Goal: Obtain resource: Download file/media

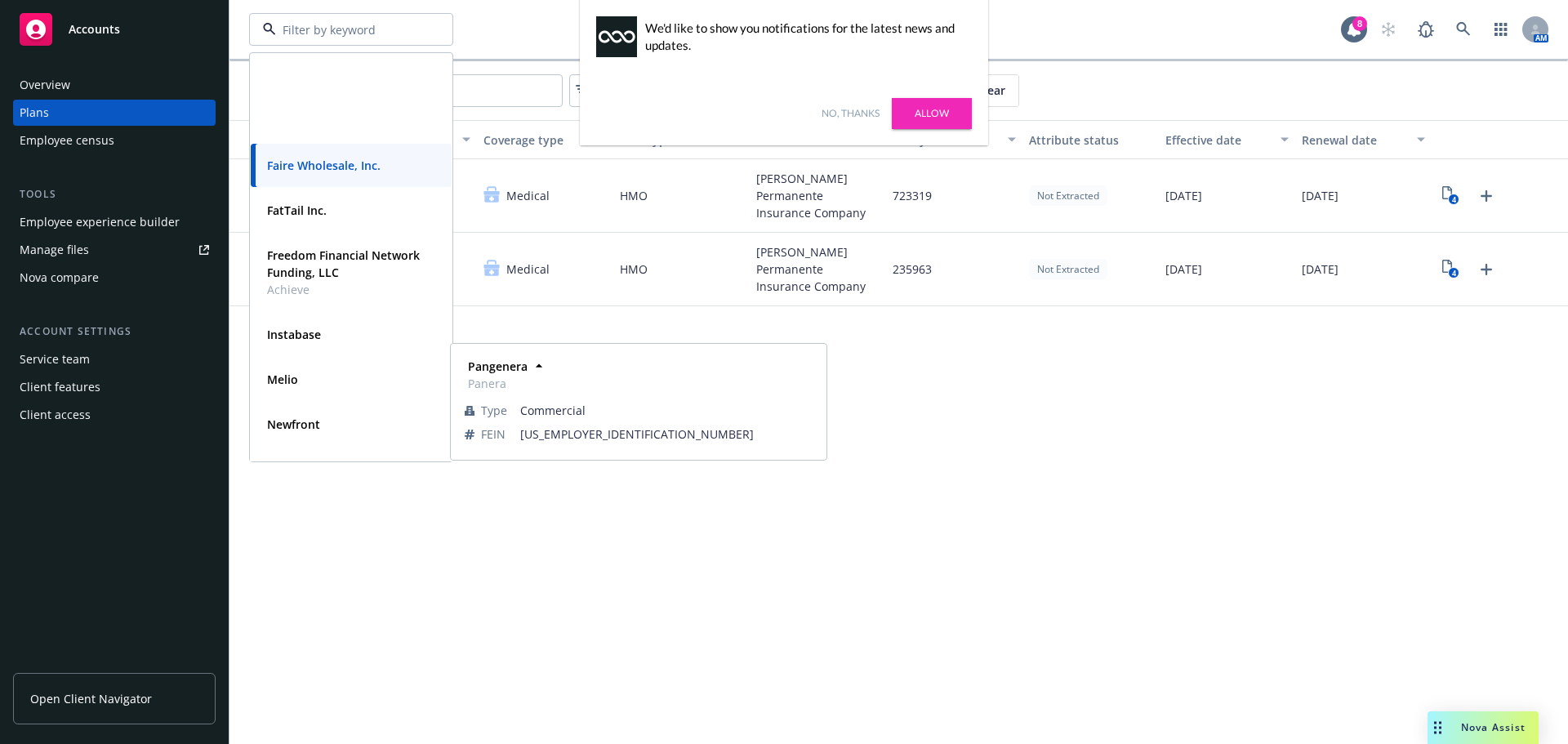
scroll to position [245, 0]
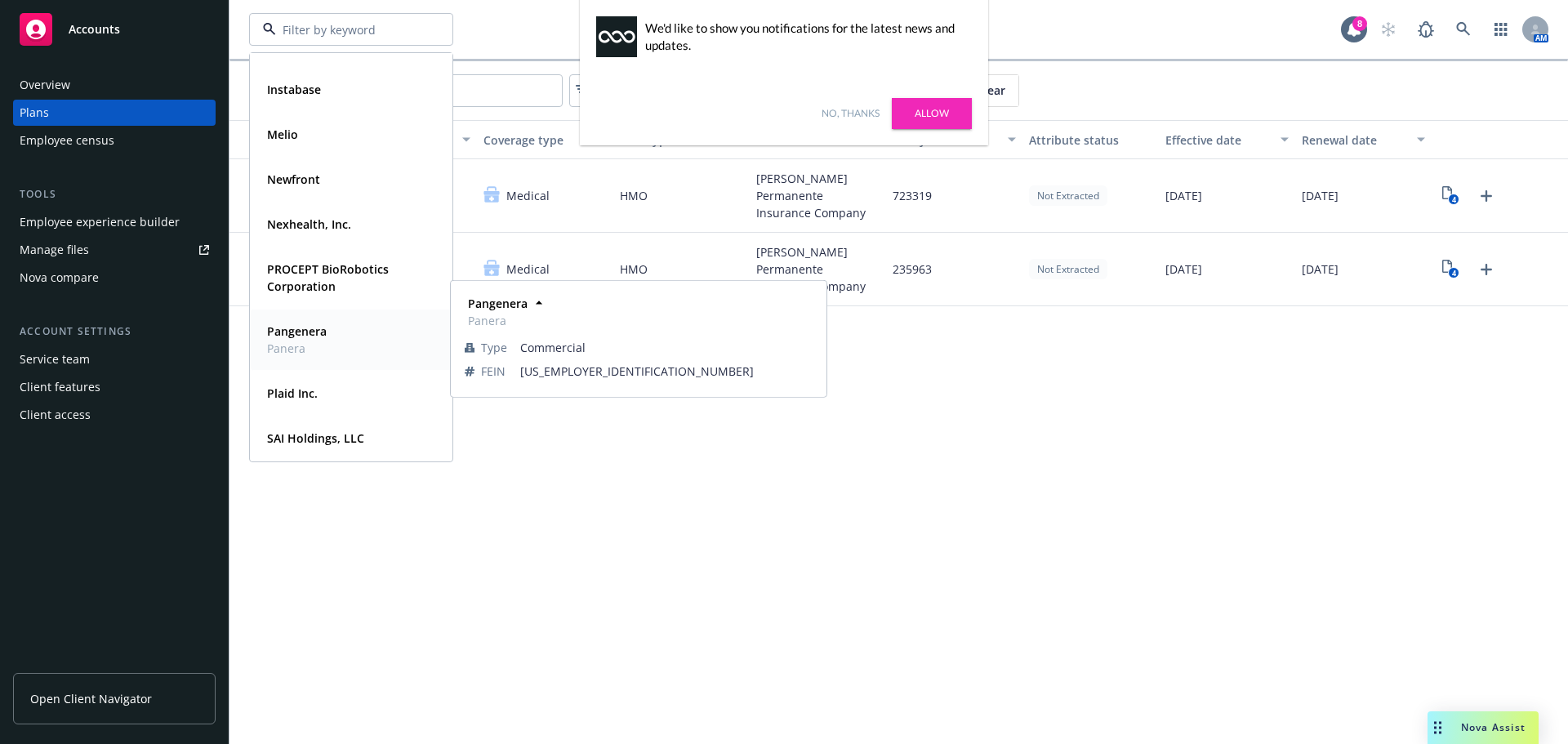
click at [295, 324] on strong "Pangenera" at bounding box center [297, 332] width 60 height 15
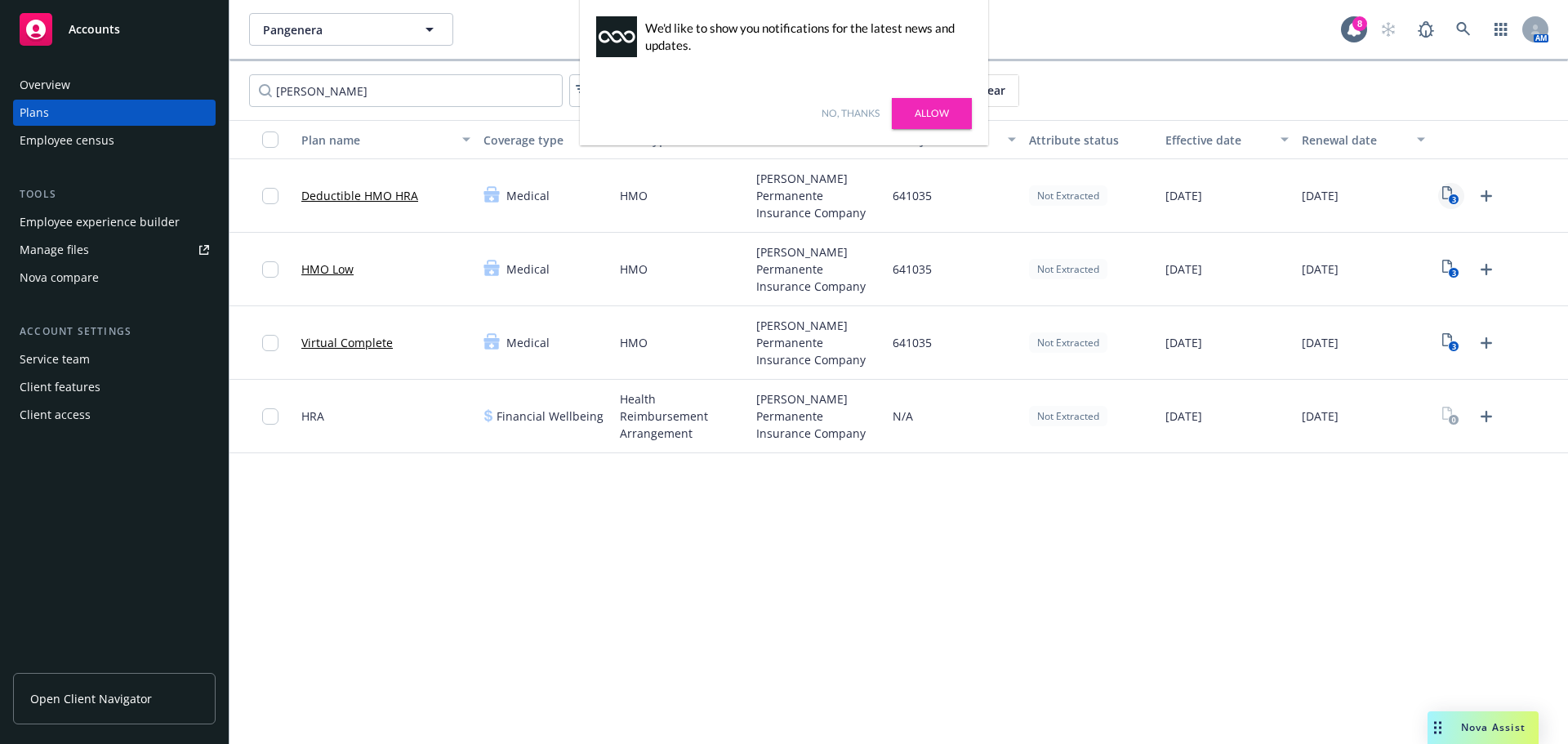
click at [1458, 193] on icon "3" at bounding box center [1451, 196] width 17 height 19
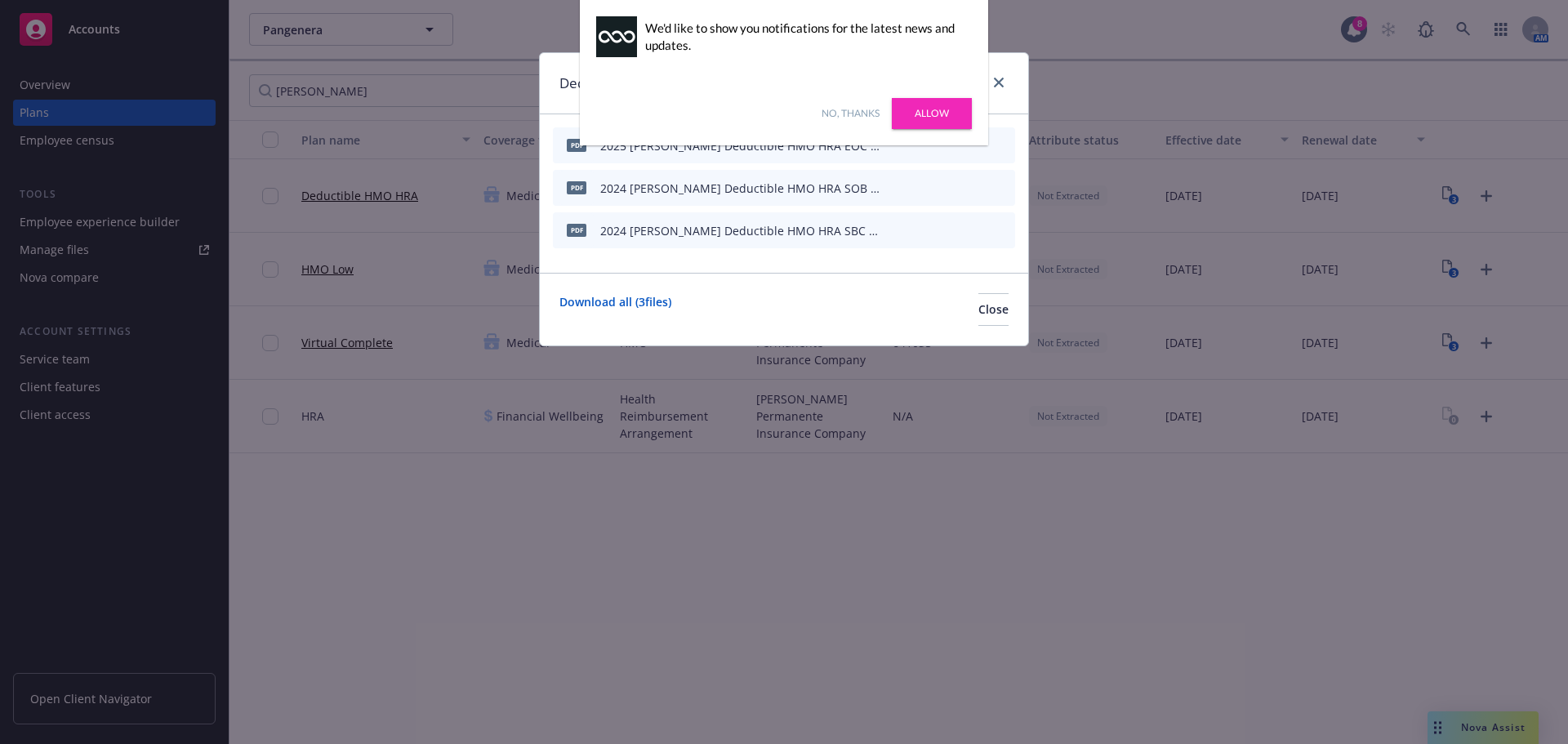
click at [930, 110] on link "Allow" at bounding box center [931, 113] width 80 height 31
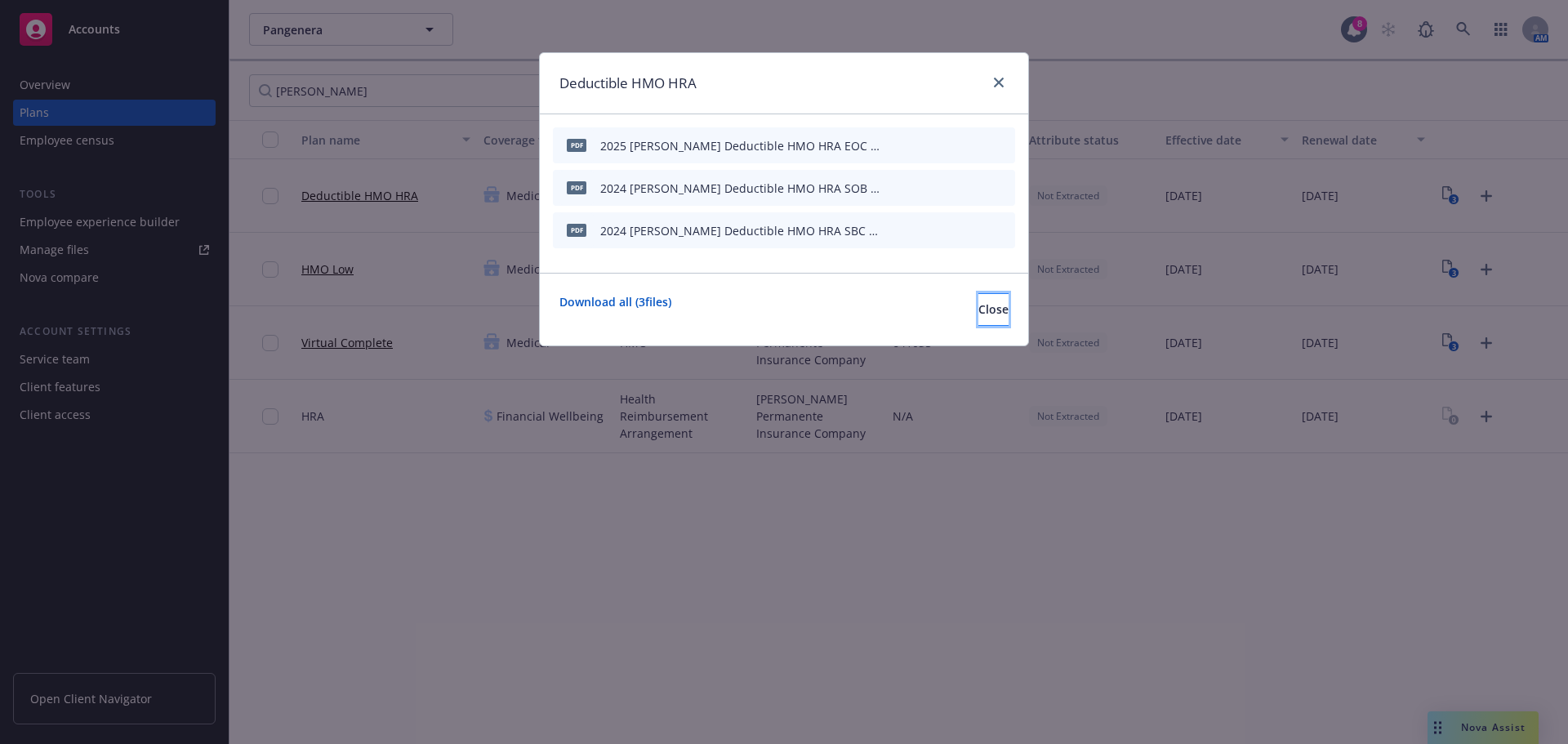
click at [990, 321] on button "Close" at bounding box center [992, 310] width 30 height 33
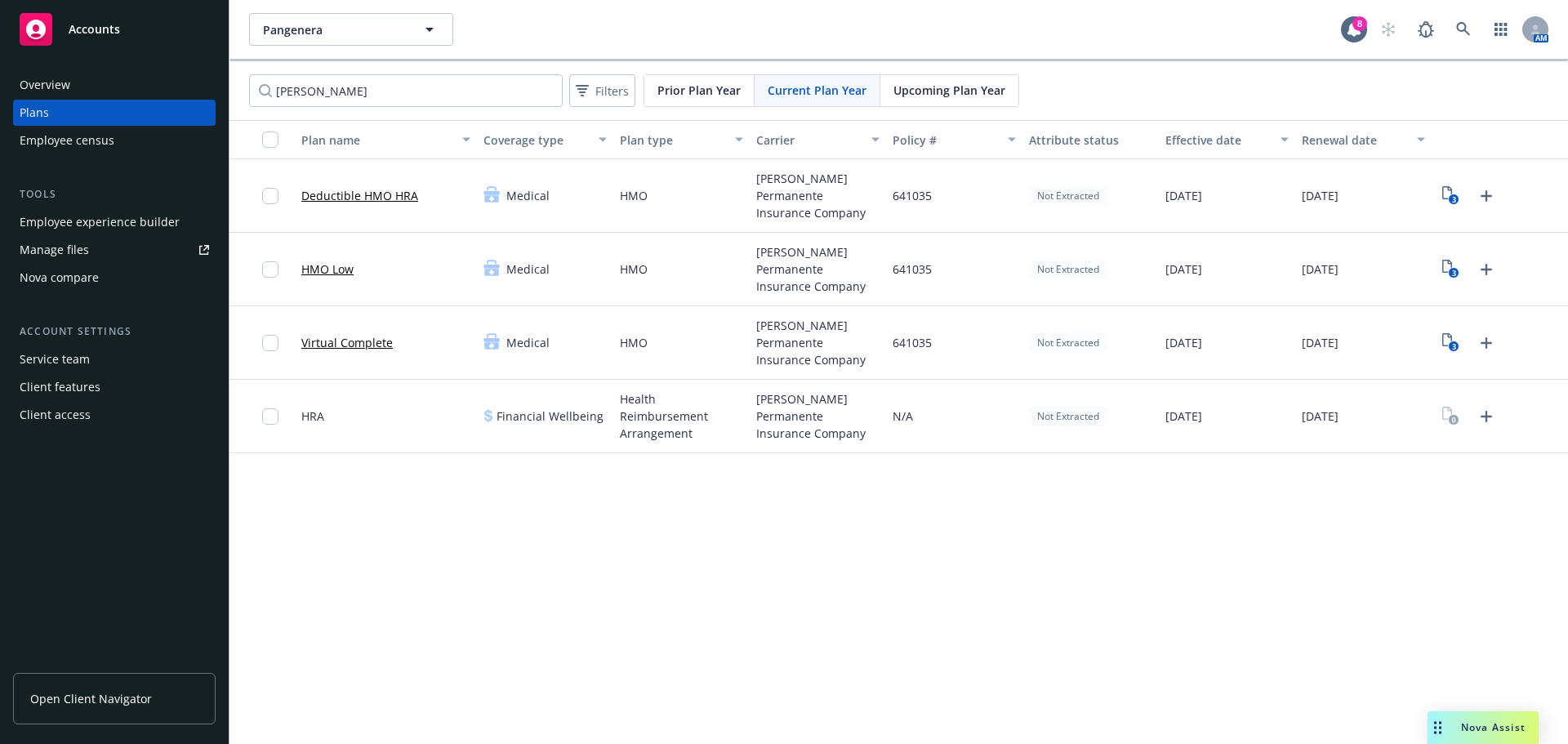
click at [944, 95] on span "Upcoming Plan Year" at bounding box center [949, 90] width 111 height 17
click at [1448, 201] on icon "4" at bounding box center [1451, 196] width 17 height 19
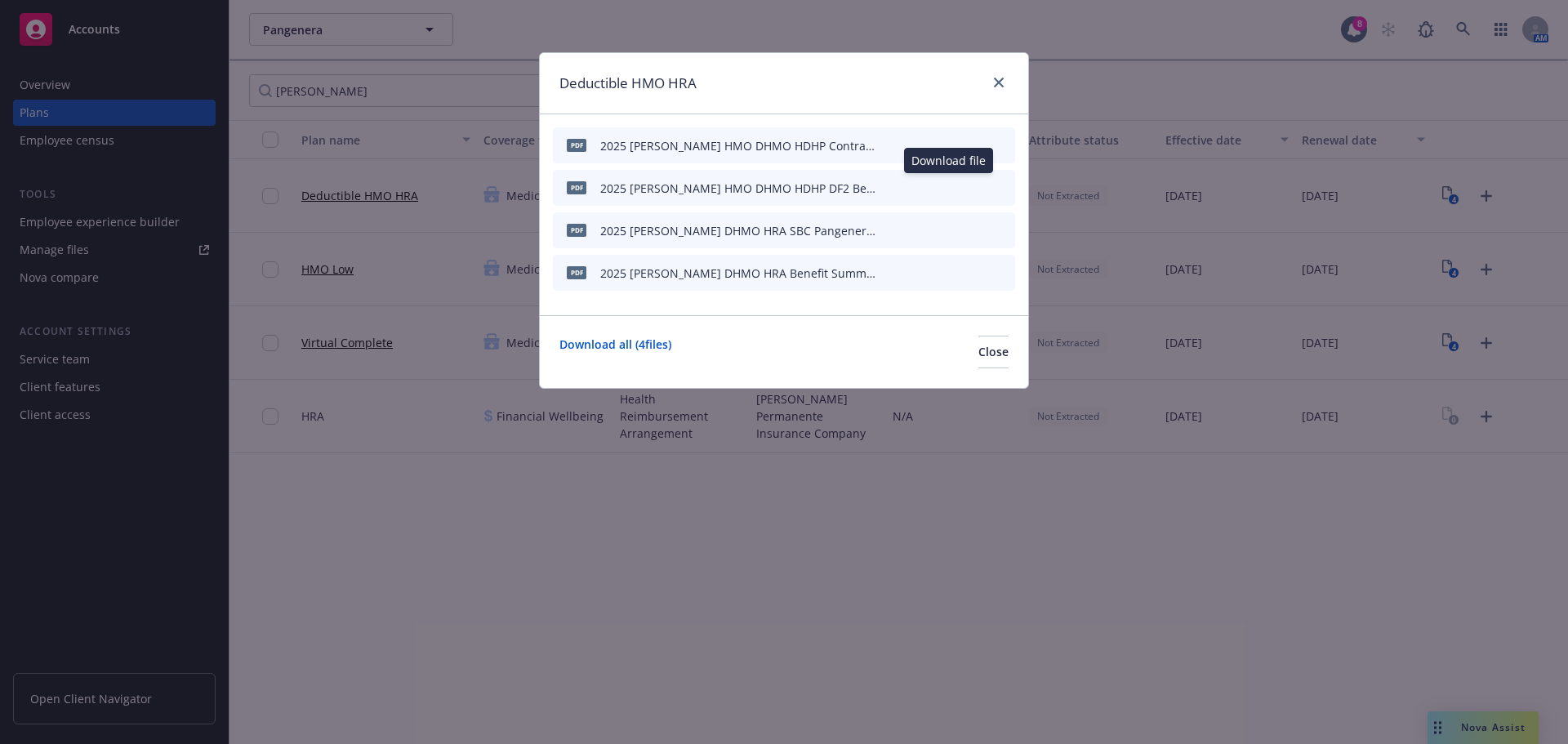
click at [948, 187] on icon "download file" at bounding box center [946, 186] width 11 height 10
click at [945, 232] on icon "download file" at bounding box center [946, 230] width 13 height 13
click at [978, 363] on button "Close" at bounding box center [992, 352] width 30 height 33
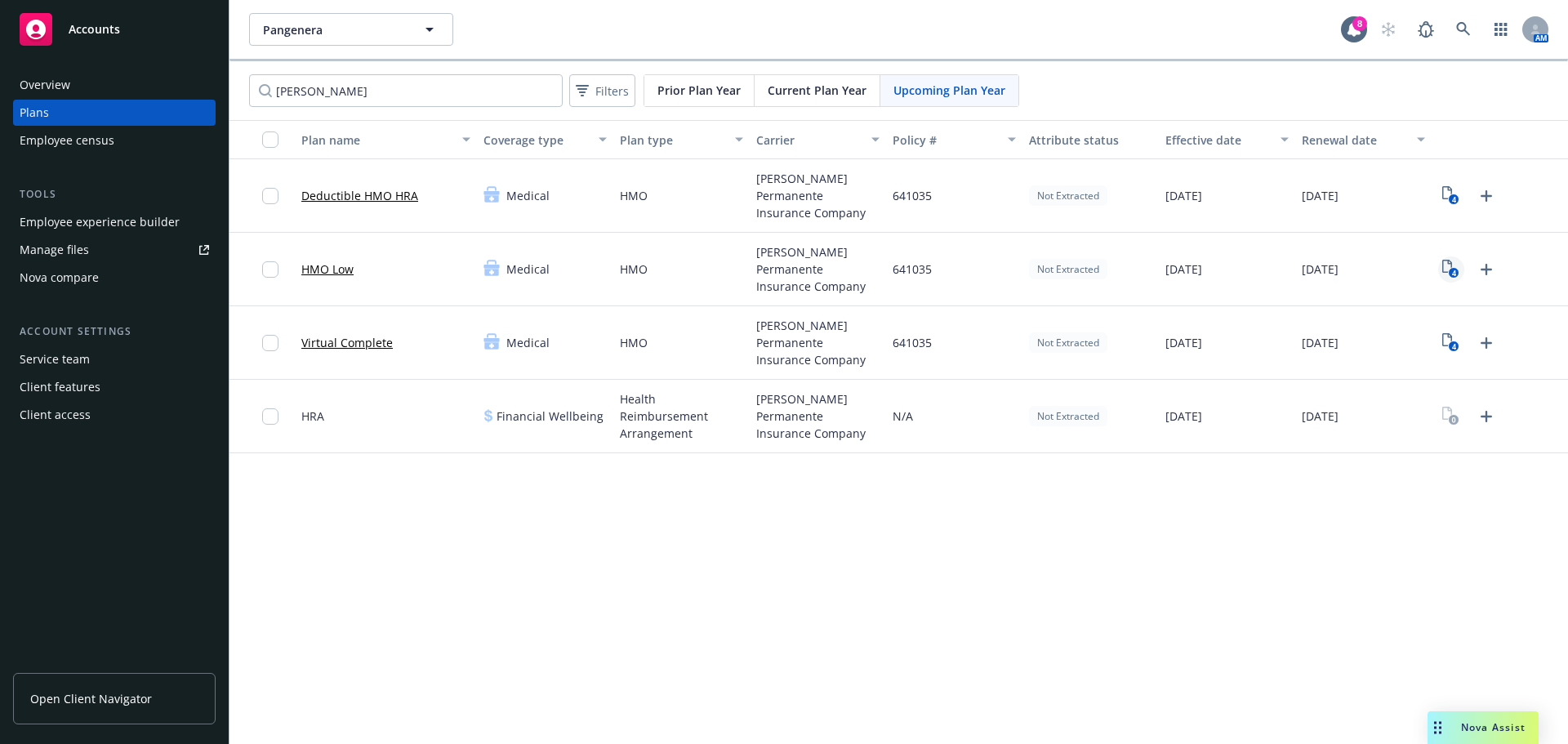
click at [1454, 274] on text "4" at bounding box center [1454, 273] width 4 height 11
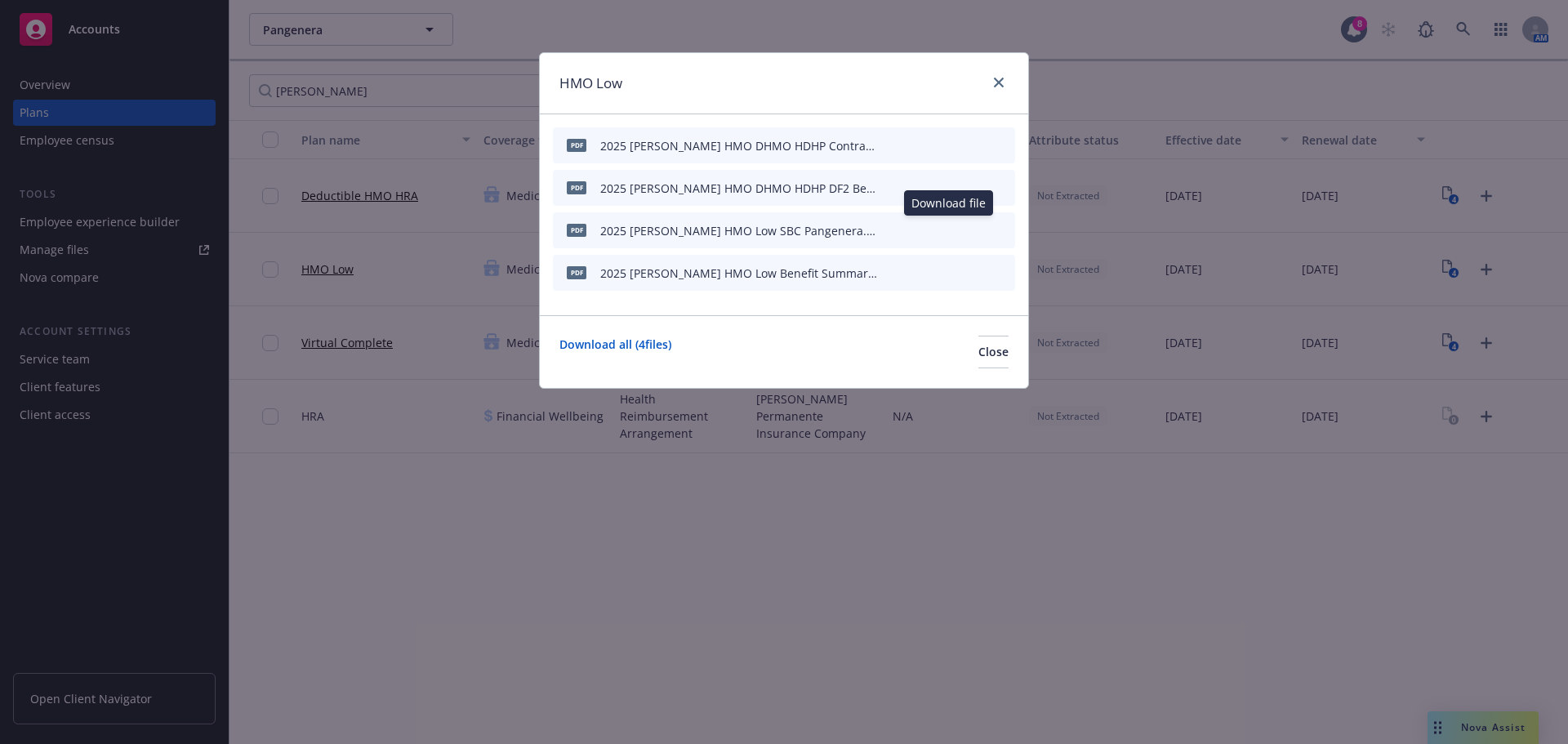
click at [945, 227] on icon "download file" at bounding box center [946, 230] width 13 height 13
drag, startPoint x: 956, startPoint y: 354, endPoint x: 1164, endPoint y: 416, distance: 217.0
click at [978, 354] on span "Close" at bounding box center [992, 352] width 30 height 15
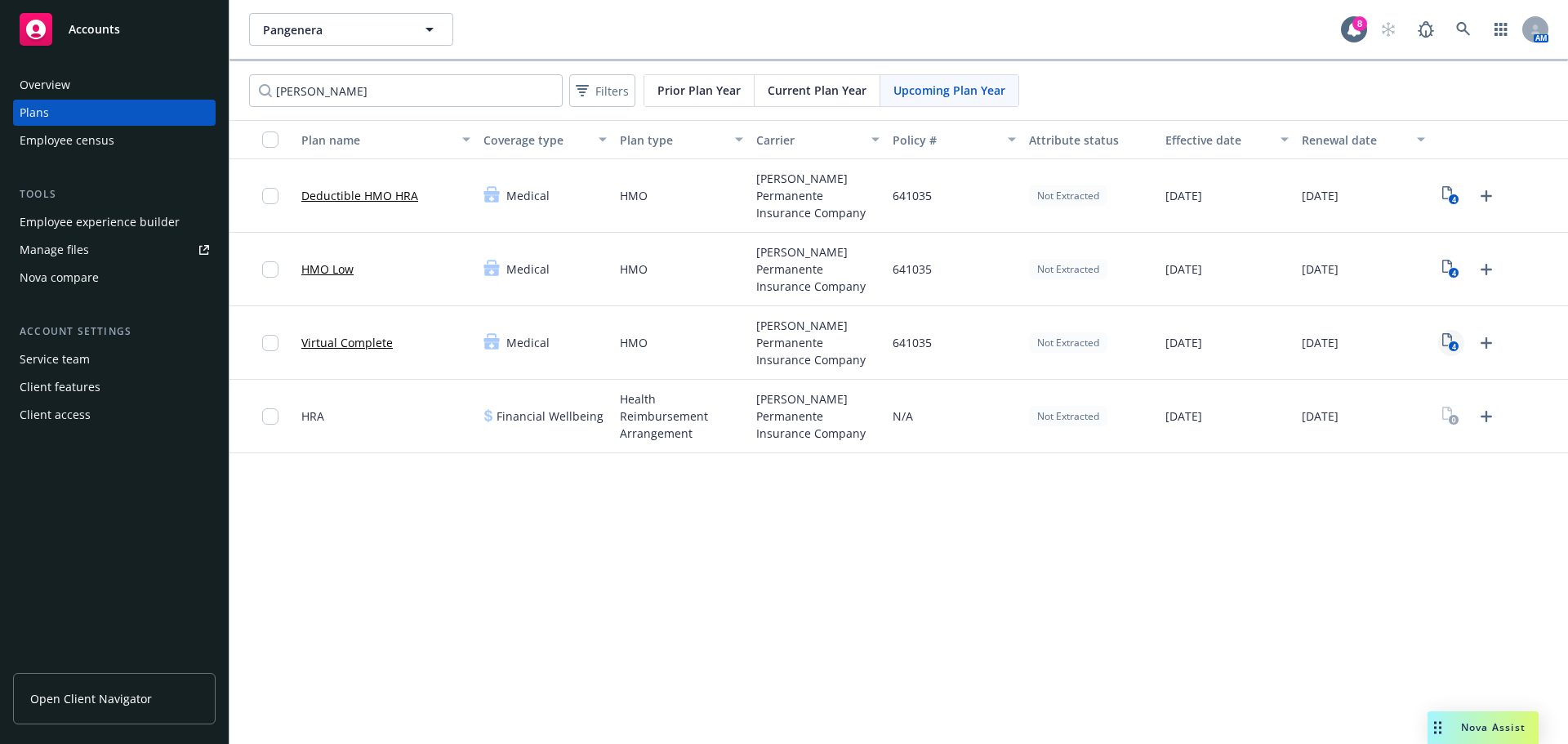
click at [1439, 339] on div "4" at bounding box center [1500, 343] width 136 height 73
click at [1444, 341] on icon "4" at bounding box center [1451, 343] width 17 height 19
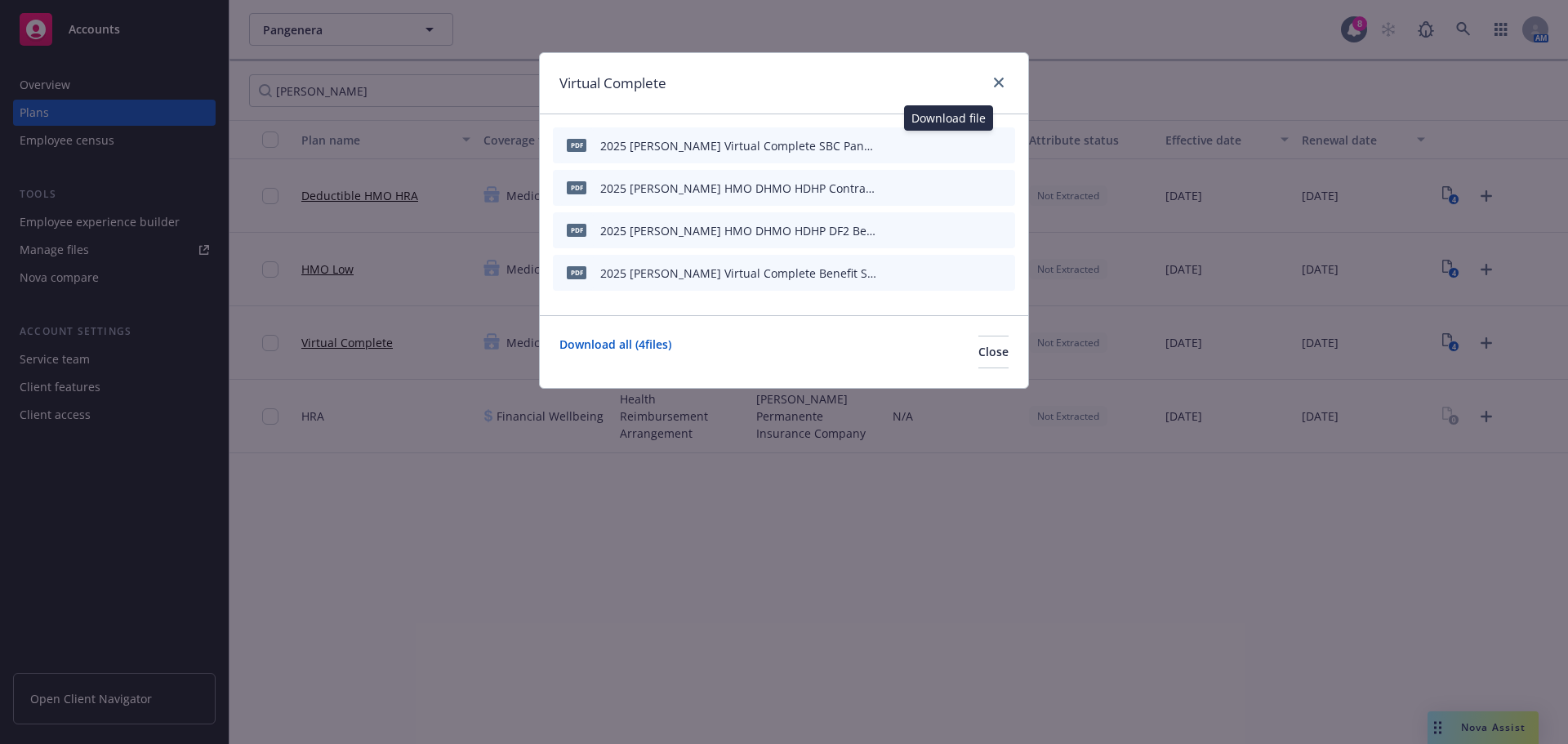
click at [944, 147] on icon "download file" at bounding box center [946, 145] width 13 height 13
click at [981, 368] on button "Close" at bounding box center [992, 352] width 30 height 33
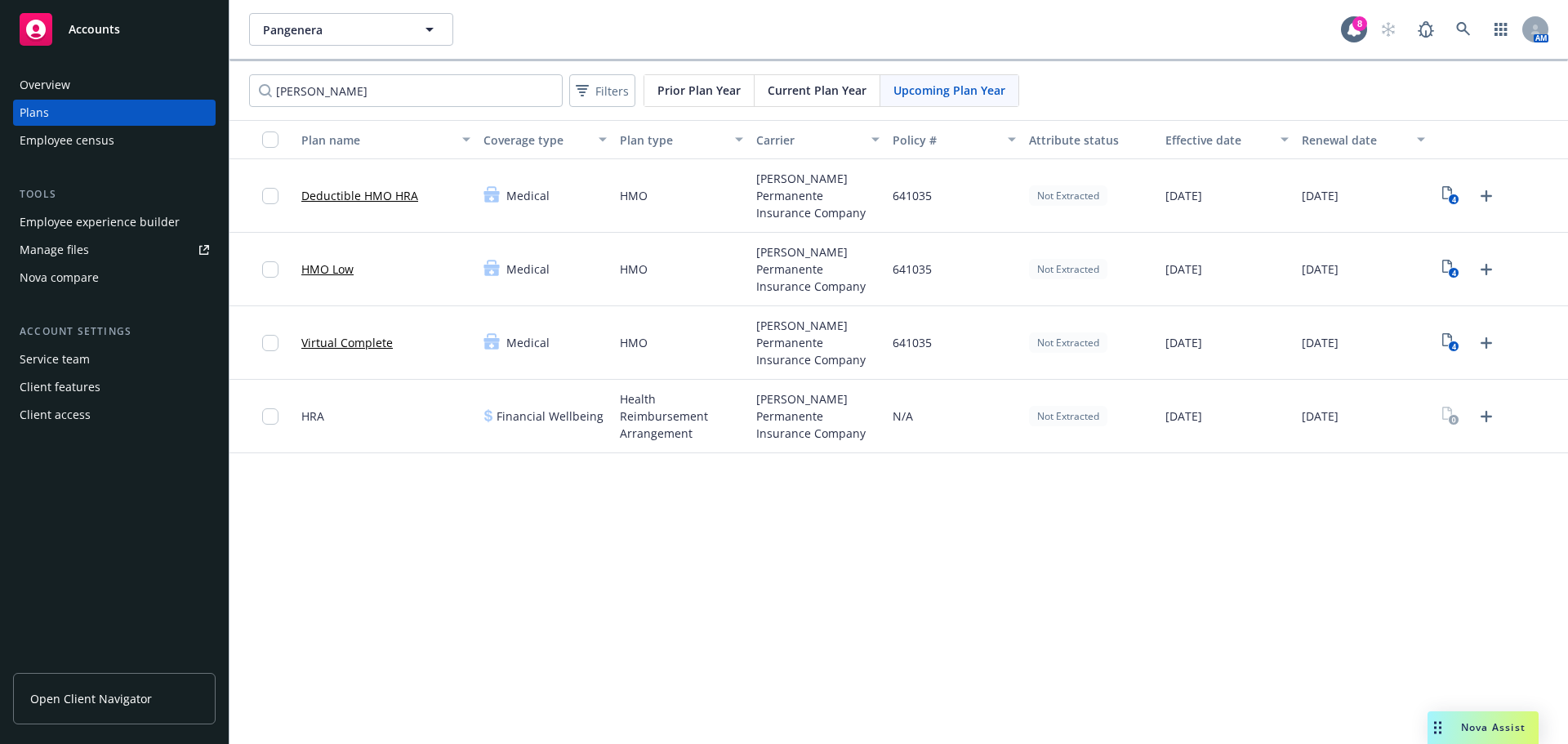
click at [977, 573] on div "Pangenera Pangenera 8 AM [PERSON_NAME] Filters Prior Plan Year Current Plan Yea…" at bounding box center [898, 372] width 1338 height 744
click at [819, 95] on span "Current Plan Year" at bounding box center [817, 90] width 99 height 17
click at [810, 93] on span "Current Plan Year" at bounding box center [817, 90] width 99 height 17
click at [949, 82] on span "Upcoming Plan Year" at bounding box center [949, 90] width 111 height 17
drag, startPoint x: 458, startPoint y: 76, endPoint x: 71, endPoint y: 58, distance: 387.4
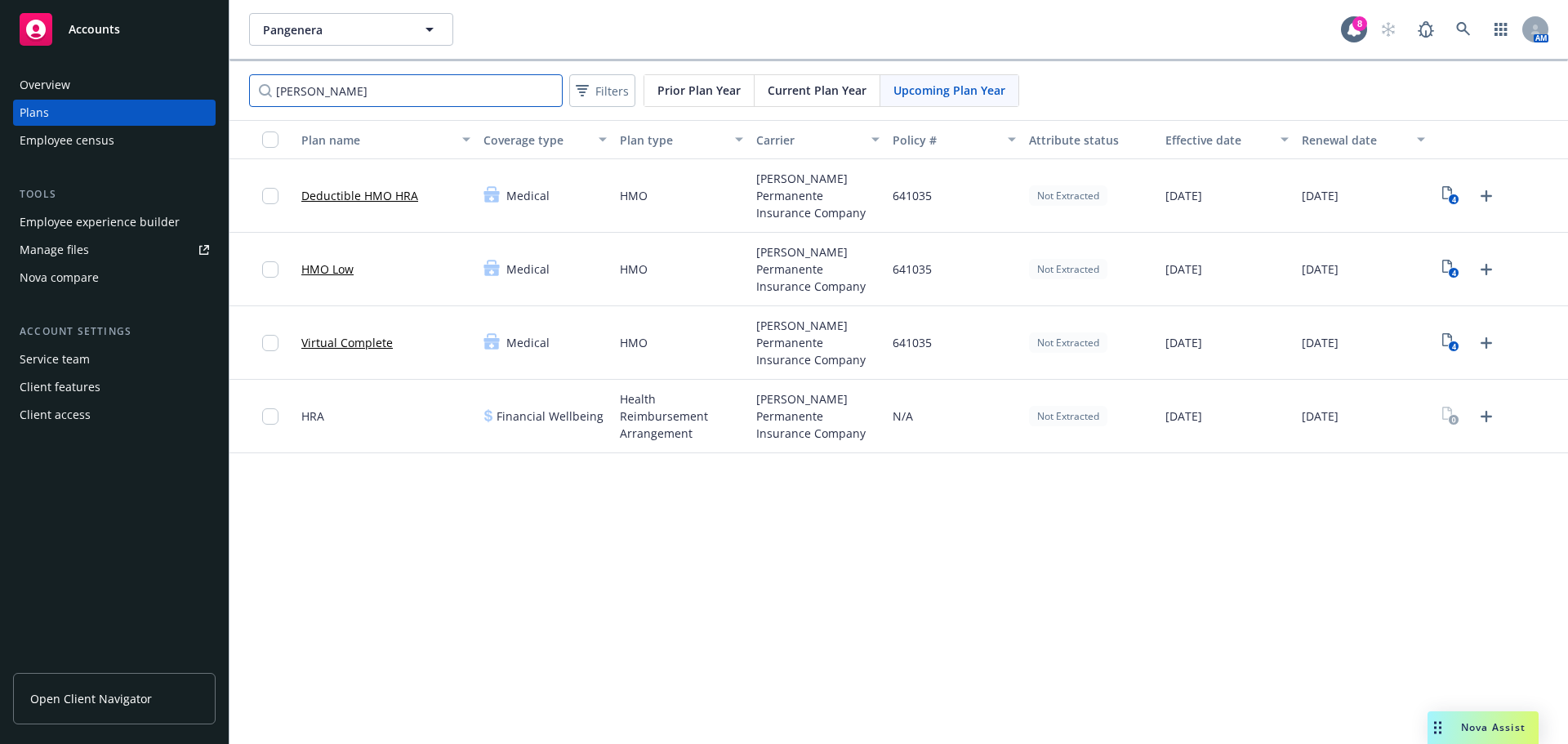
click at [71, 58] on div "Accounts Overview Plans Employee census Tools Employee experience builder Manag…" at bounding box center [784, 372] width 1568 height 744
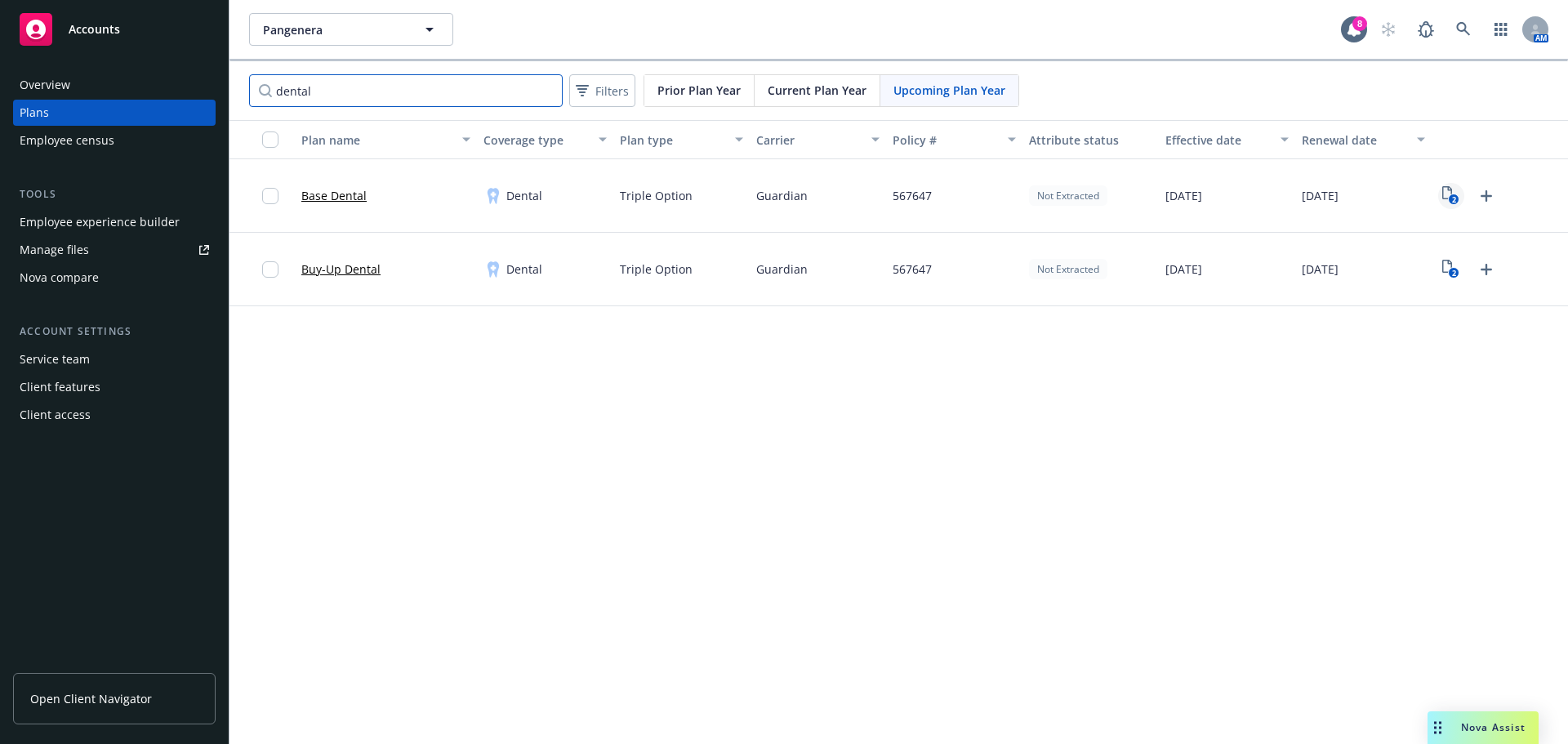
type input "dental"
click at [1449, 197] on icon "2" at bounding box center [1451, 196] width 17 height 19
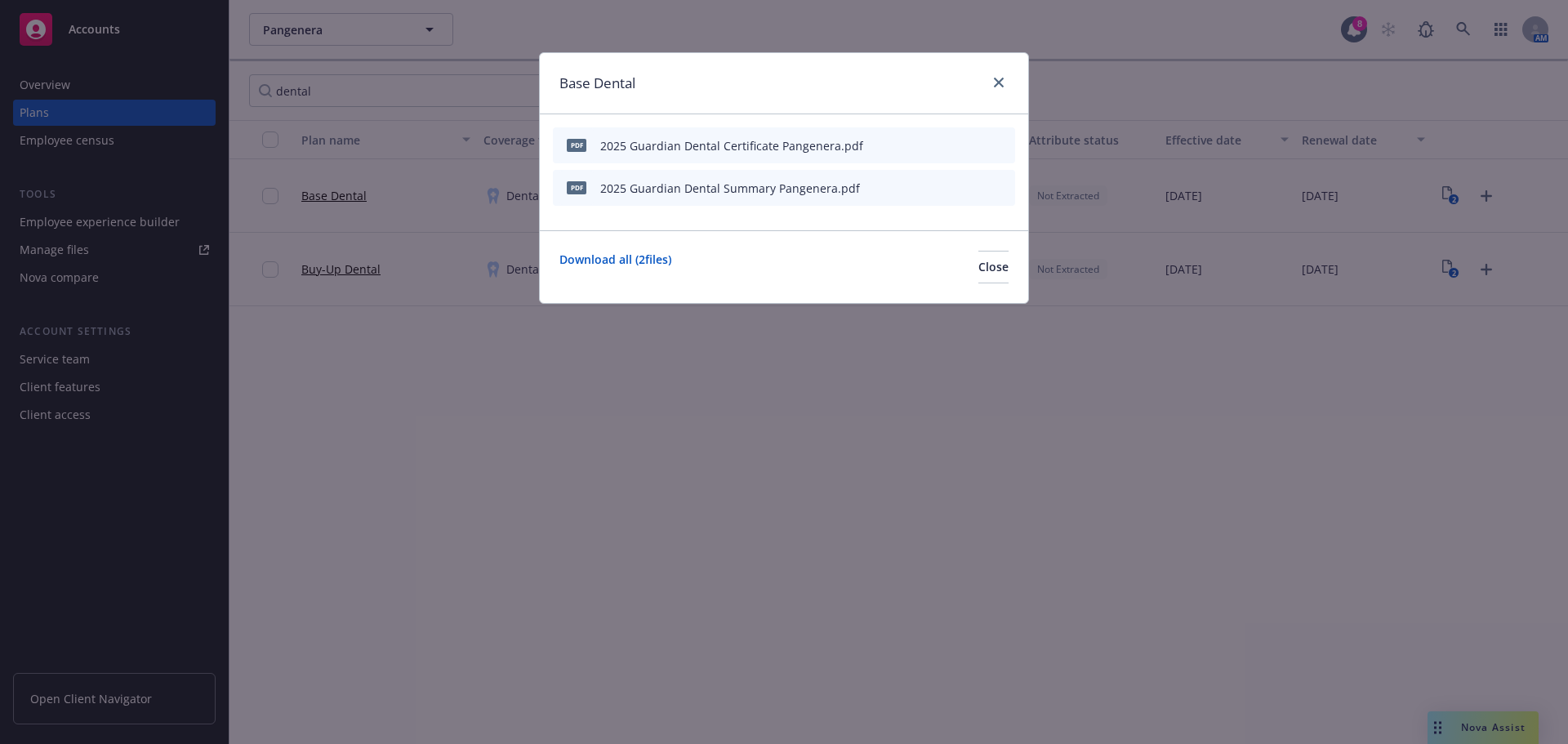
click at [947, 192] on icon "download file" at bounding box center [946, 191] width 13 height 4
click at [978, 262] on span "Close" at bounding box center [992, 266] width 30 height 15
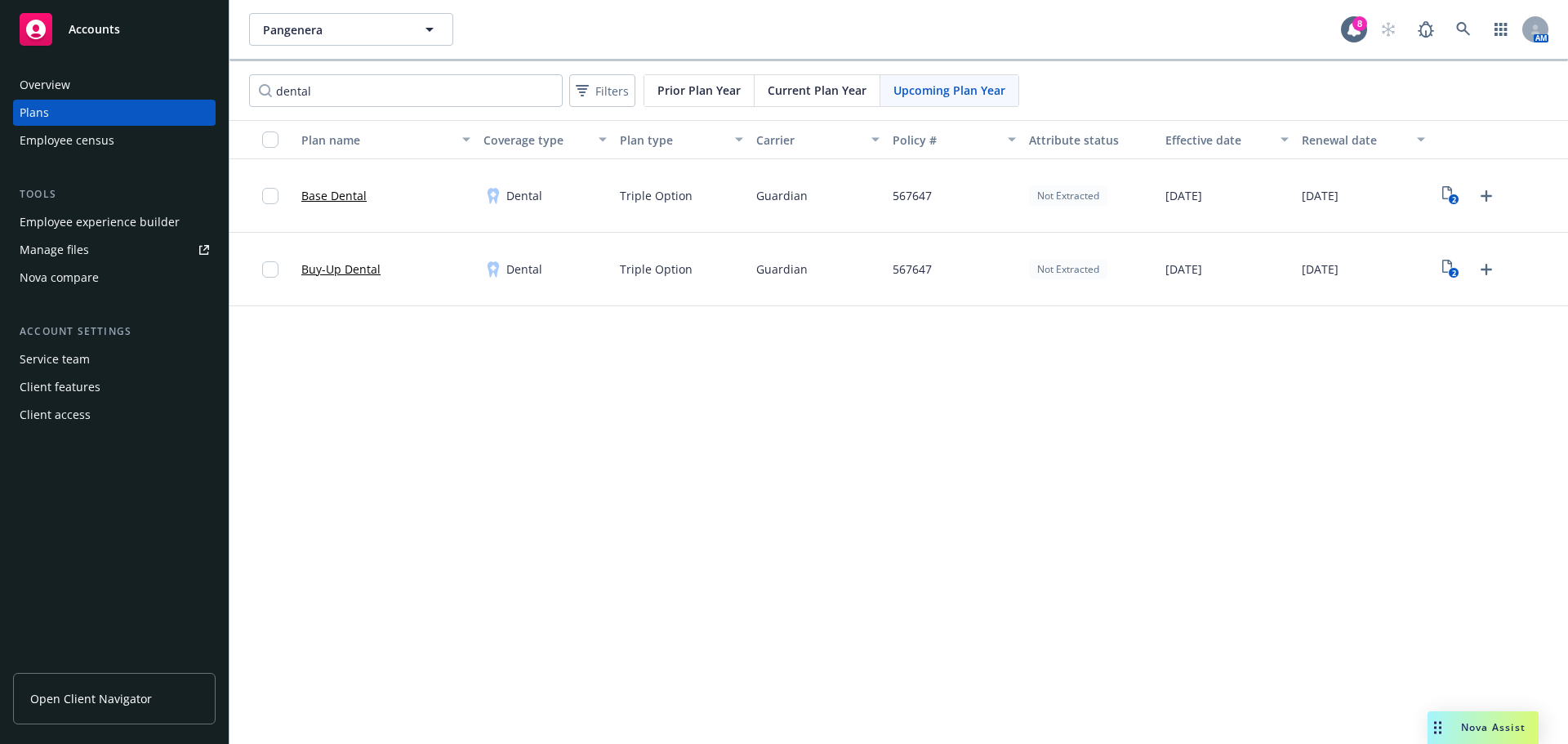
drag, startPoint x: 1520, startPoint y: 345, endPoint x: 1487, endPoint y: 314, distance: 45.3
click at [1521, 345] on div "Pangenera Pangenera 8 AM dental Filters Prior Plan Year Current Plan Year Upcom…" at bounding box center [898, 372] width 1338 height 744
click at [1450, 269] on rect "View Plan Documents" at bounding box center [1454, 273] width 11 height 11
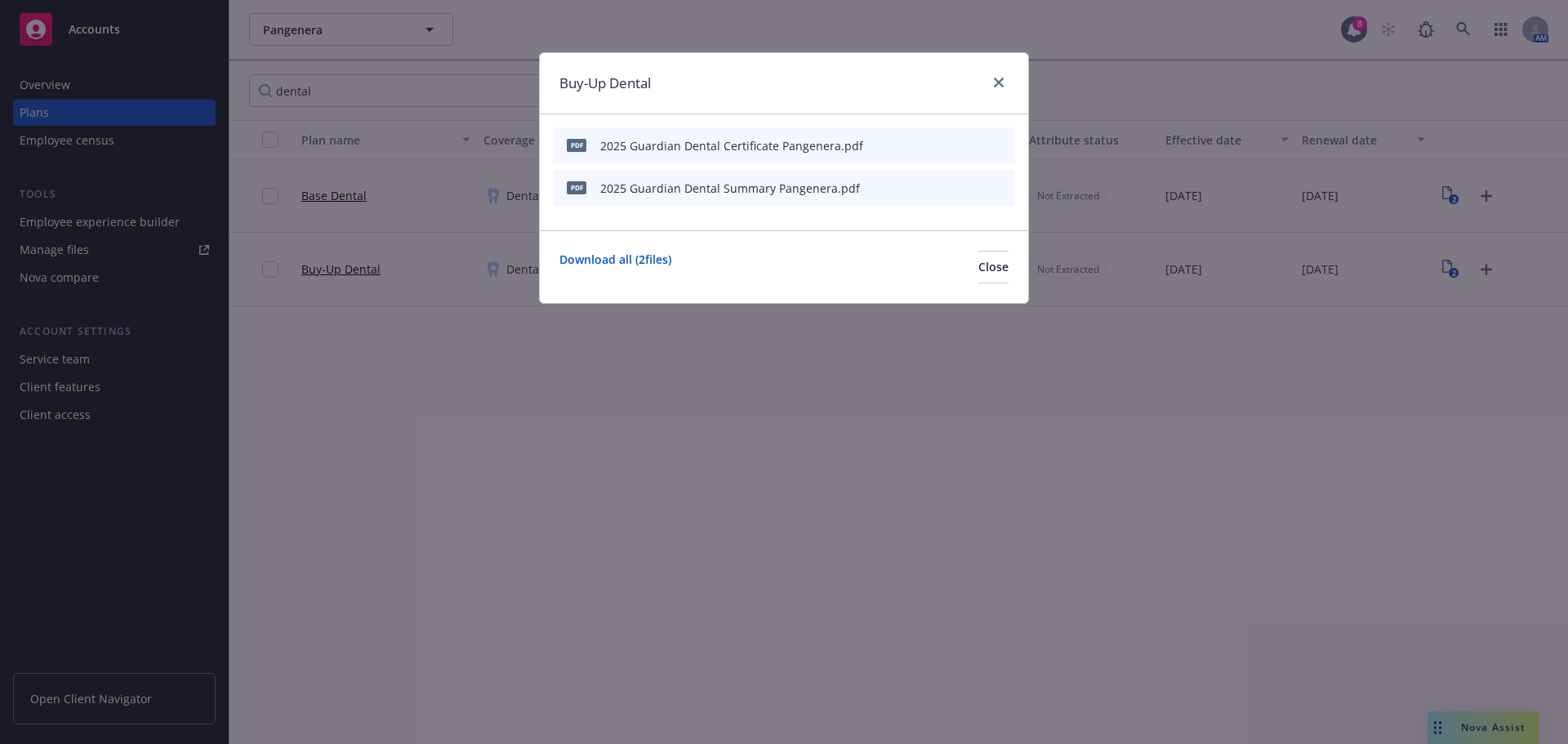
click at [947, 186] on icon "download file" at bounding box center [946, 186] width 11 height 10
